Goal: Task Accomplishment & Management: Manage account settings

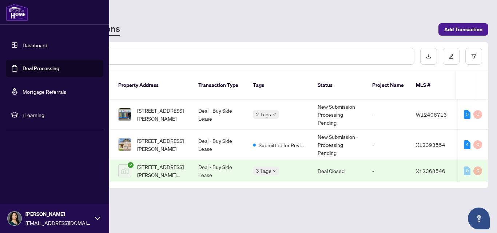
click at [39, 45] on link "Dashboard" at bounding box center [35, 45] width 25 height 7
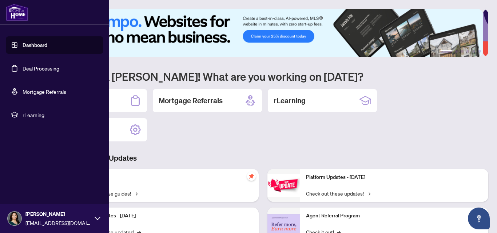
click at [42, 68] on link "Deal Processing" at bounding box center [41, 68] width 37 height 7
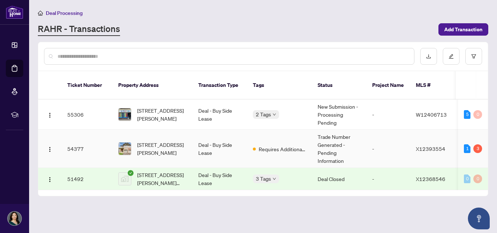
click at [269, 146] on td "Requires Additional Docs" at bounding box center [279, 149] width 65 height 38
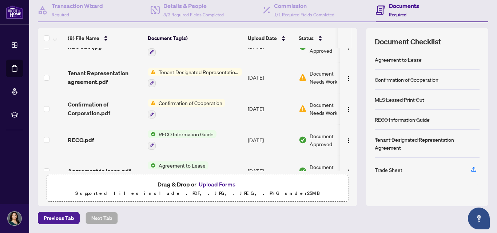
scroll to position [108, 0]
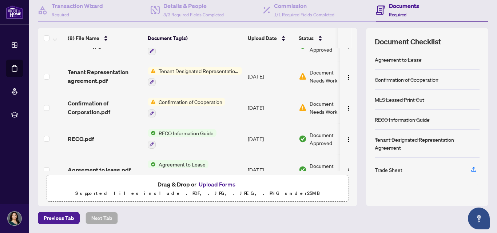
click at [309, 78] on div "Document Needs Work 1" at bounding box center [327, 76] width 56 height 16
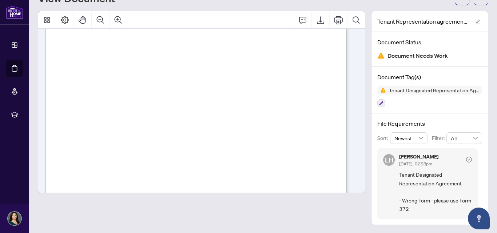
scroll to position [1062, 0]
drag, startPoint x: 62, startPoint y: 64, endPoint x: 162, endPoint y: 192, distance: 162.9
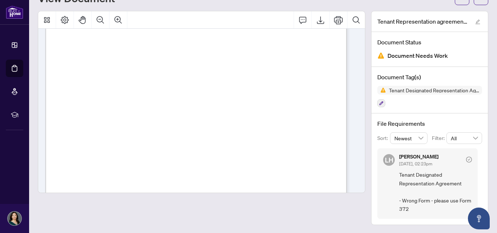
scroll to position [1696, 0]
drag, startPoint x: 63, startPoint y: 54, endPoint x: 274, endPoint y: 183, distance: 247.2
click at [274, 183] on div "Form 371 Revised Mar 2024 Page 5 of 5 The trademarks REALTOR®, REALTORS®, MLS®,…" at bounding box center [249, 204] width 408 height 528
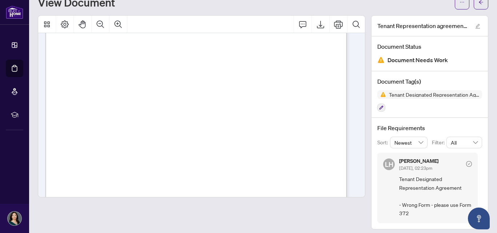
scroll to position [0, 0]
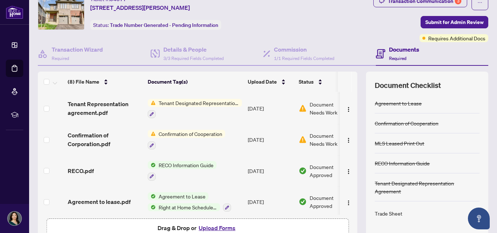
scroll to position [122, 0]
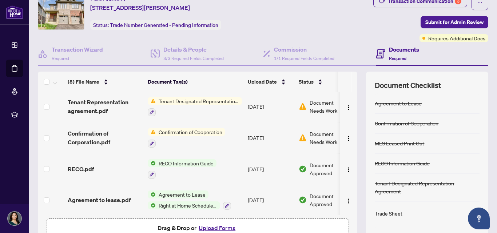
click at [210, 135] on div "Confirmation of Cooperation" at bounding box center [187, 138] width 78 height 20
click at [312, 137] on span "Document Needs Work" at bounding box center [329, 138] width 38 height 16
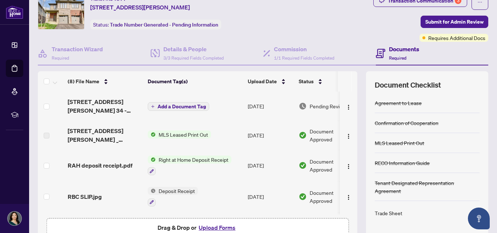
click at [189, 109] on span "Add a Document Tag" at bounding box center [182, 106] width 48 height 5
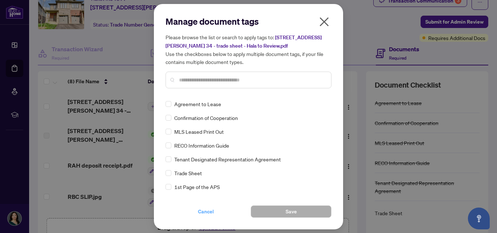
click at [205, 213] on span "Cancel" at bounding box center [206, 212] width 16 height 12
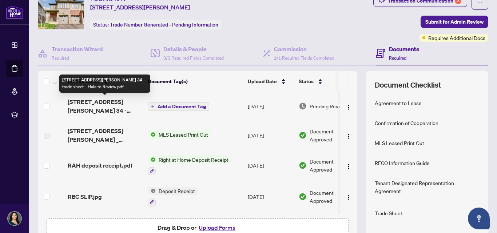
click at [105, 106] on span "77 Diana Avenue 34 - trade sheet - Hala to Review.pdf" at bounding box center [105, 106] width 74 height 17
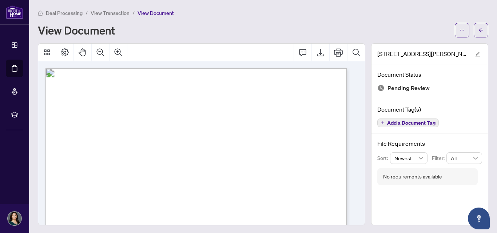
click at [194, 99] on span "Status: Open" at bounding box center [182, 101] width 24 height 5
click at [210, 144] on span "ON, CA" at bounding box center [209, 144] width 39 height 3
click at [81, 90] on span "Property:" at bounding box center [71, 90] width 20 height 5
click at [334, 54] on icon "Print" at bounding box center [338, 52] width 9 height 9
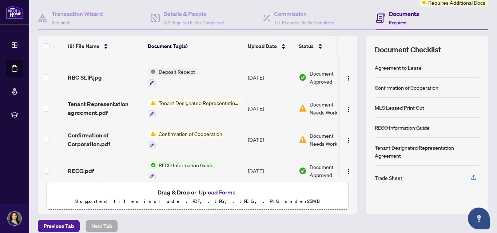
scroll to position [85, 0]
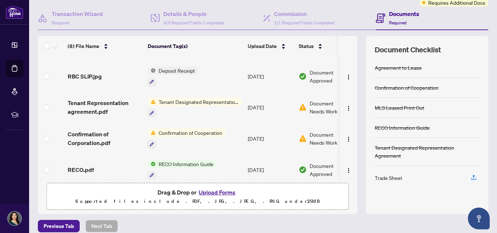
click at [192, 98] on span "Tenant Designated Representation Agreement" at bounding box center [199, 102] width 86 height 8
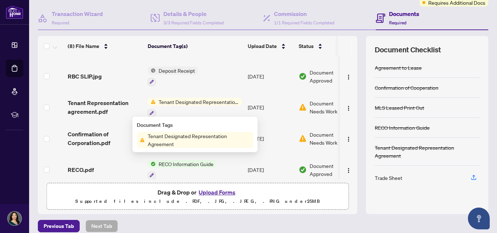
click at [192, 98] on span "Tenant Designated Representation Agreement" at bounding box center [199, 102] width 86 height 8
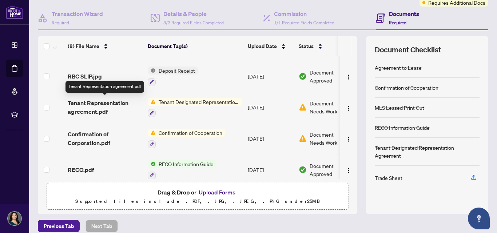
click at [100, 101] on span "Tenant Representation agreement.pdf" at bounding box center [105, 107] width 74 height 17
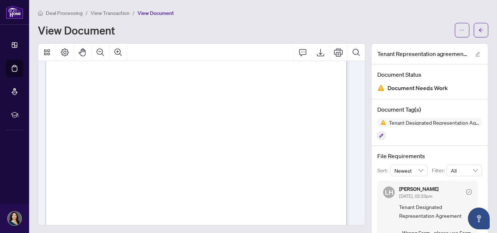
scroll to position [927, 0]
drag, startPoint x: 186, startPoint y: 103, endPoint x: 213, endPoint y: 102, distance: 27.7
click at [202, 102] on span "09/21/2025" at bounding box center [194, 102] width 16 height 5
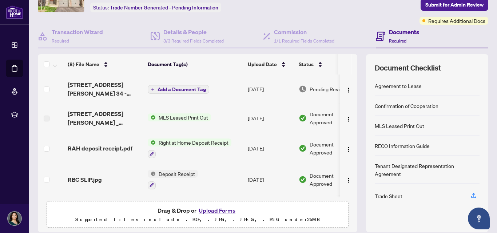
scroll to position [47, 0]
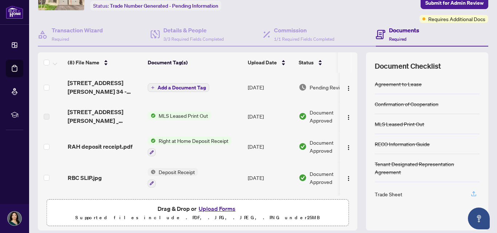
click at [472, 191] on icon "button" at bounding box center [473, 193] width 3 height 4
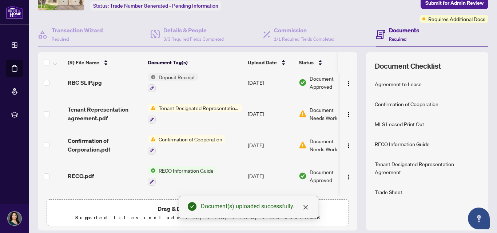
scroll to position [119, 0]
